Goal: Go to known website: Access a specific website the user already knows

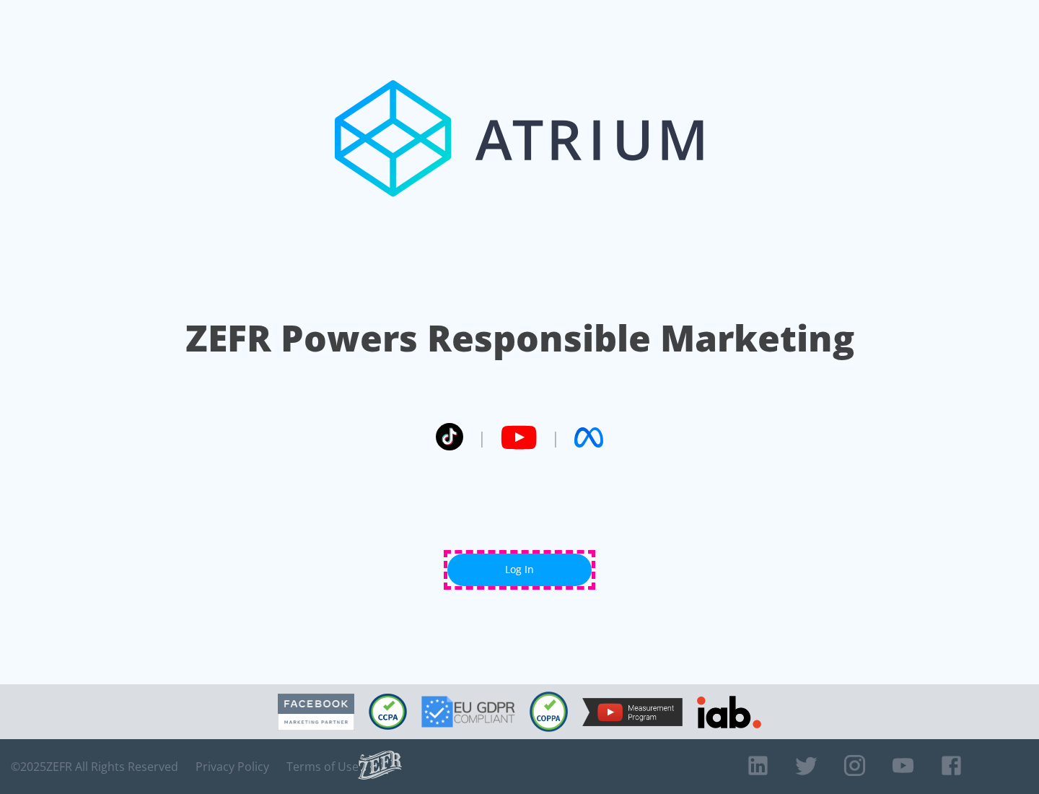
click at [519, 569] on link "Log In" at bounding box center [519, 569] width 144 height 32
